Goal: Find specific page/section: Find specific page/section

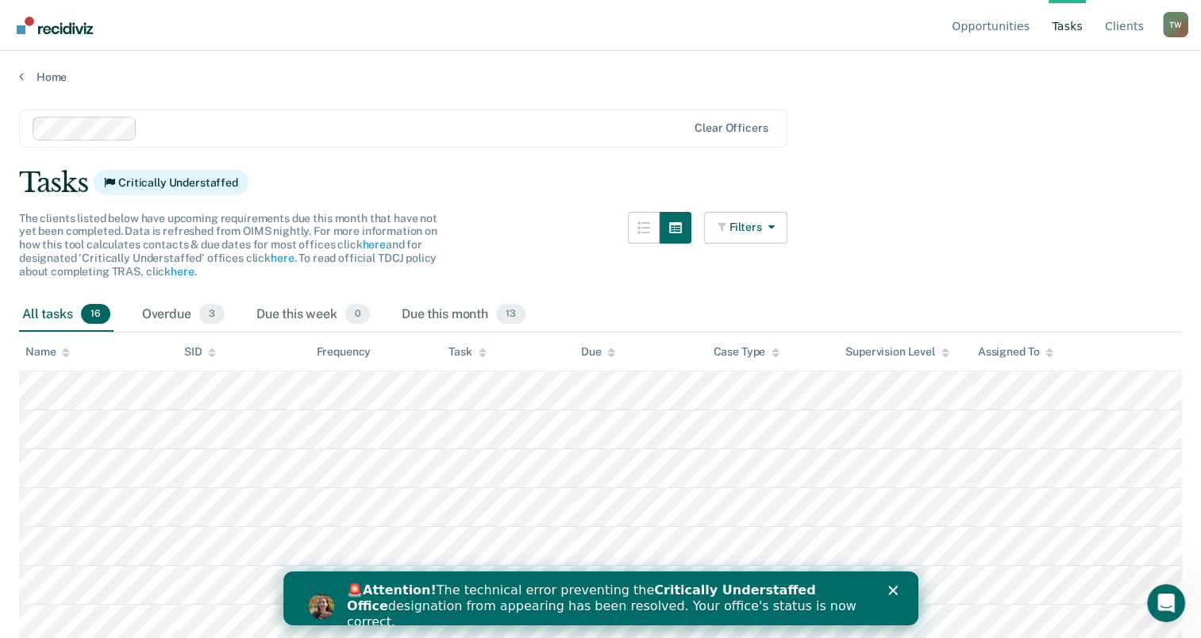
click at [1198, 350] on main "Clear officers Tasks Critically Understaffed The clients listed below have upco…" at bounding box center [600, 358] width 1201 height 549
click at [49, 354] on div "Name" at bounding box center [47, 351] width 44 height 13
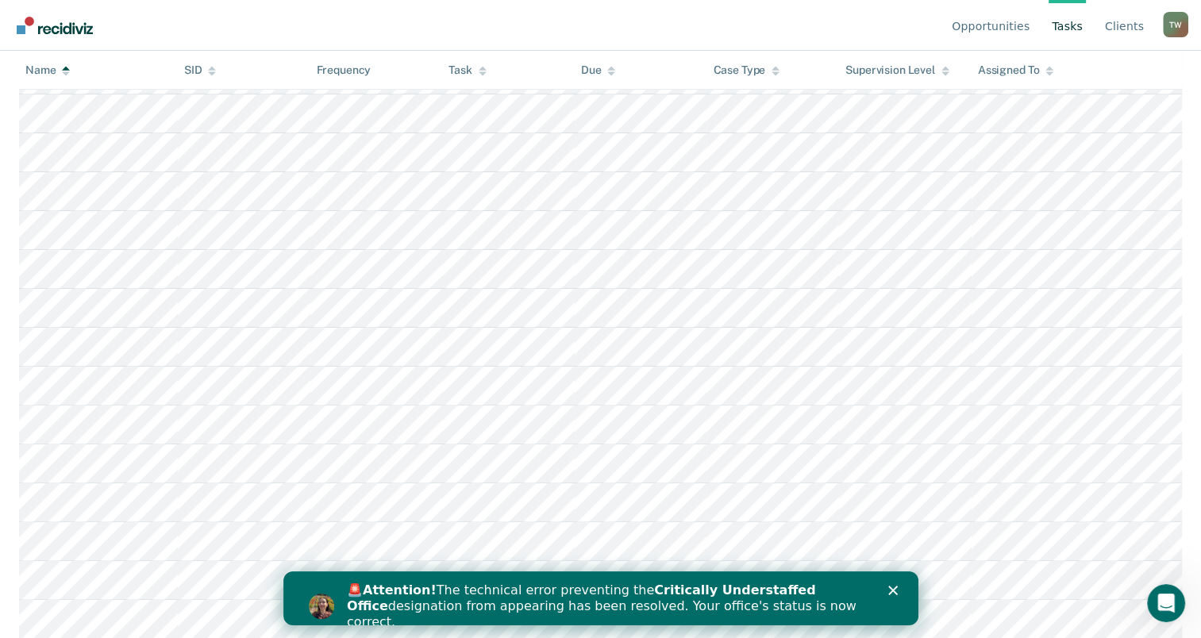
scroll to position [362, 0]
click at [872, 595] on div "🚨 Attention! The technical error preventing the Critically Understaffed Office …" at bounding box center [612, 606] width 533 height 57
click at [884, 591] on div "🚨 Attention! The technical error preventing the Critically Understaffed Office …" at bounding box center [619, 606] width 546 height 57
click at [885, 591] on div "🚨 Attention! The technical error preventing the Critically Understaffed Office …" at bounding box center [619, 606] width 546 height 57
click at [891, 587] on icon "Close" at bounding box center [892, 591] width 10 height 10
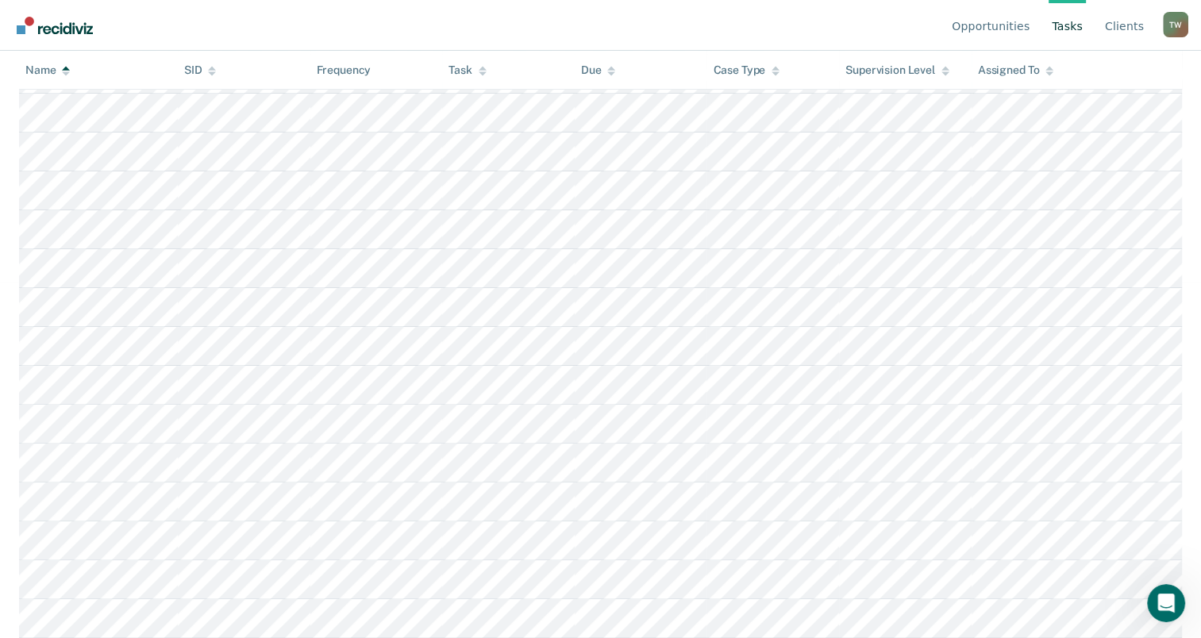
scroll to position [0, 0]
